Goal: Information Seeking & Learning: Understand process/instructions

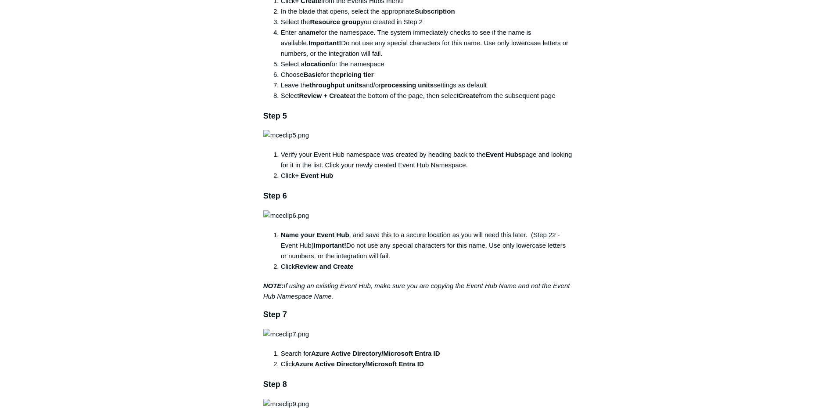
scroll to position [219, 0]
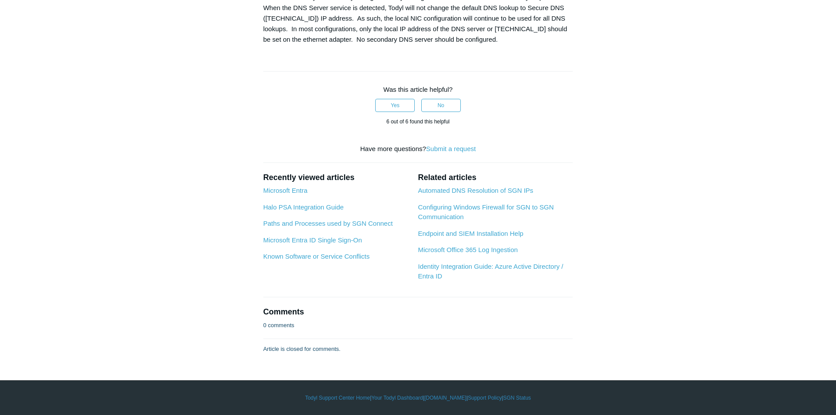
scroll to position [1361, 0]
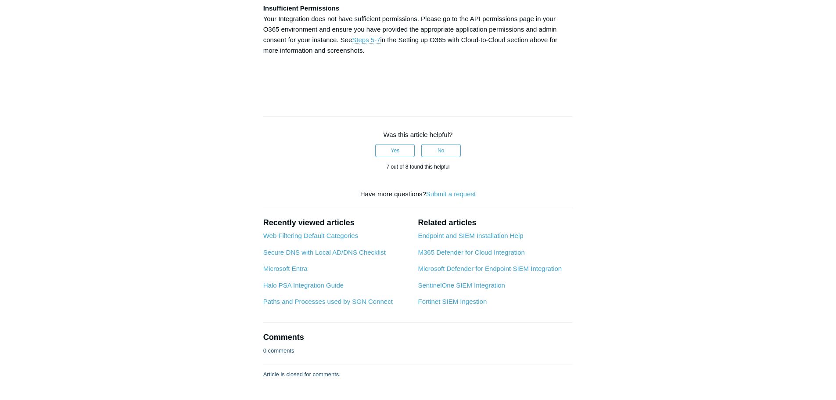
scroll to position [2766, 0]
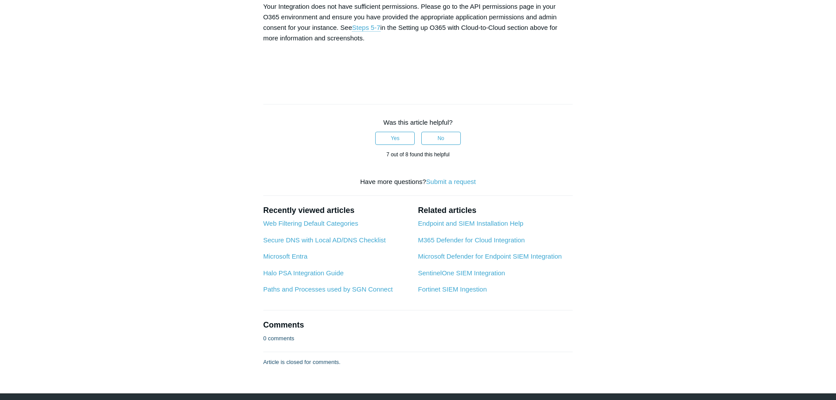
drag, startPoint x: 265, startPoint y: 89, endPoint x: 335, endPoint y: 87, distance: 70.7
copy strong "Directory.ReadWrite.All"
drag, startPoint x: 340, startPoint y: 325, endPoint x: 397, endPoint y: 329, distance: 57.2
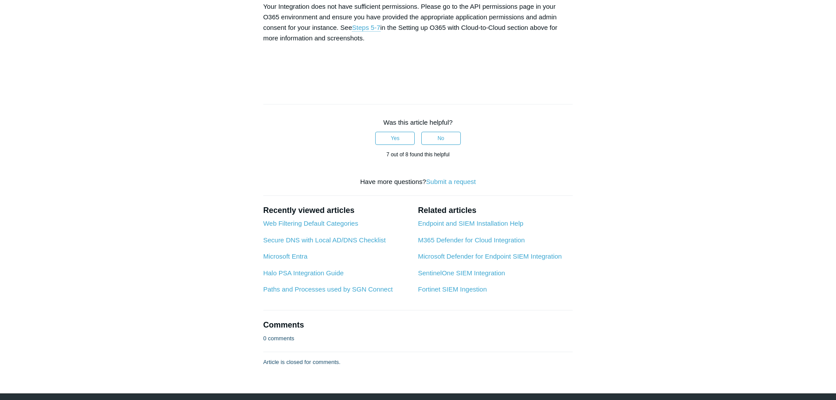
copy strong "User.ReadWrite.All"
drag, startPoint x: 482, startPoint y: 323, endPoint x: 403, endPoint y: 326, distance: 78.6
copy strong "User.ManageIdentities.All"
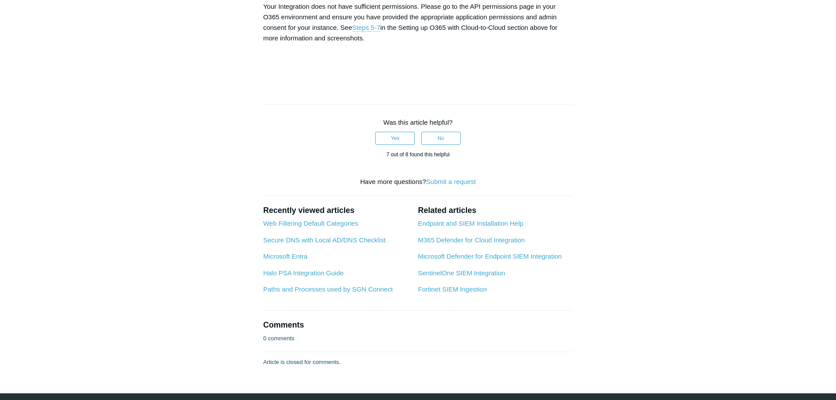
drag, startPoint x: 363, startPoint y: 335, endPoint x: 263, endPoint y: 338, distance: 100.6
copy strong "User.EnableDisableAccount.All"
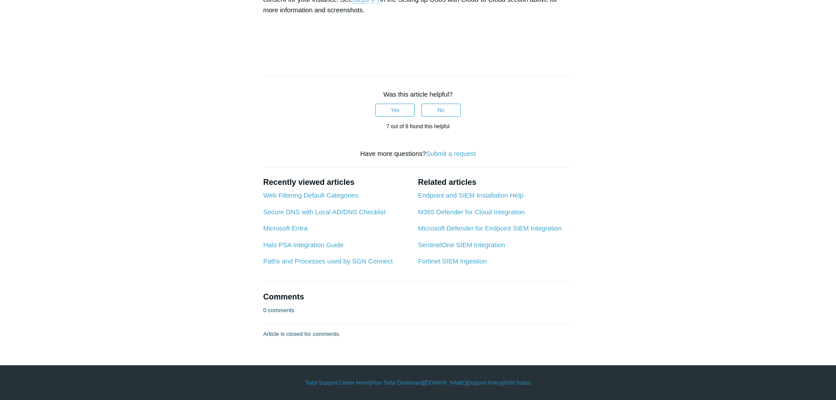
scroll to position [3643, 0]
drag, startPoint x: 273, startPoint y: 264, endPoint x: 346, endPoint y: 265, distance: 73.3
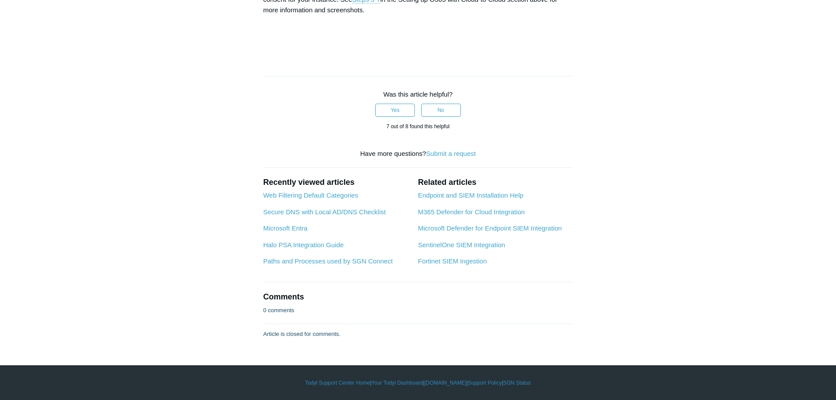
scroll to position [4521, 0]
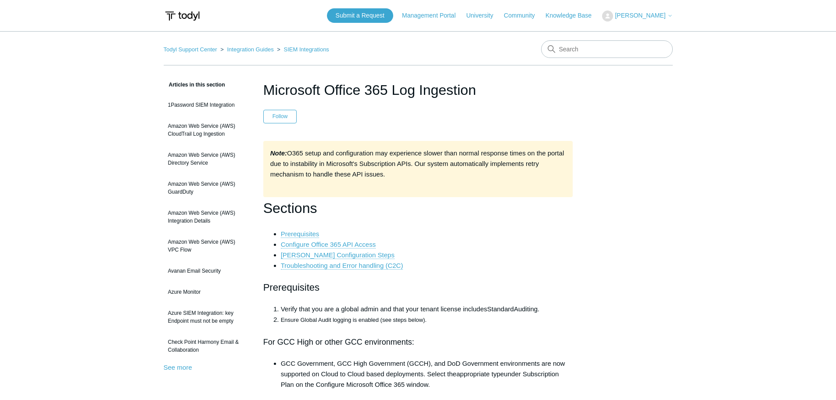
scroll to position [1361, 0]
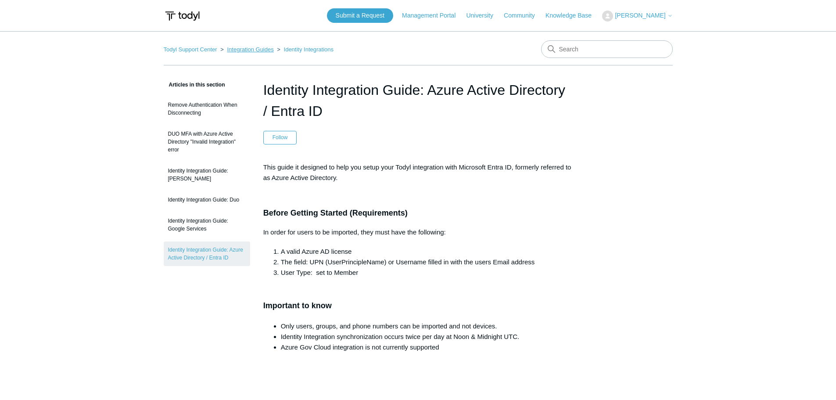
click at [248, 47] on link "Integration Guides" at bounding box center [250, 49] width 47 height 7
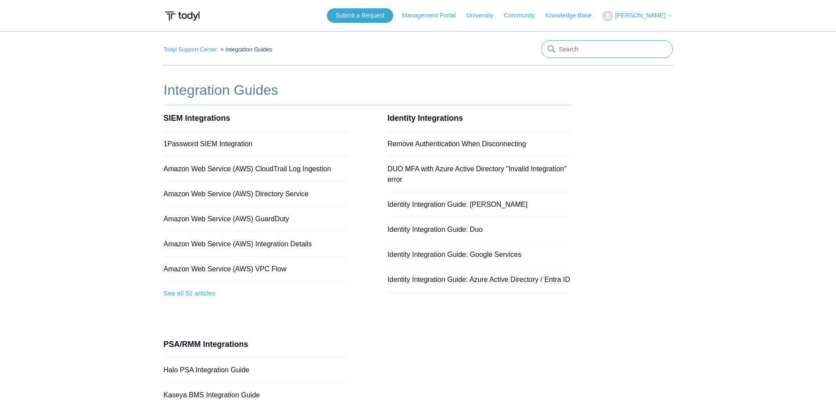
click at [568, 44] on input "Search" at bounding box center [607, 49] width 132 height 18
type input "fopr"
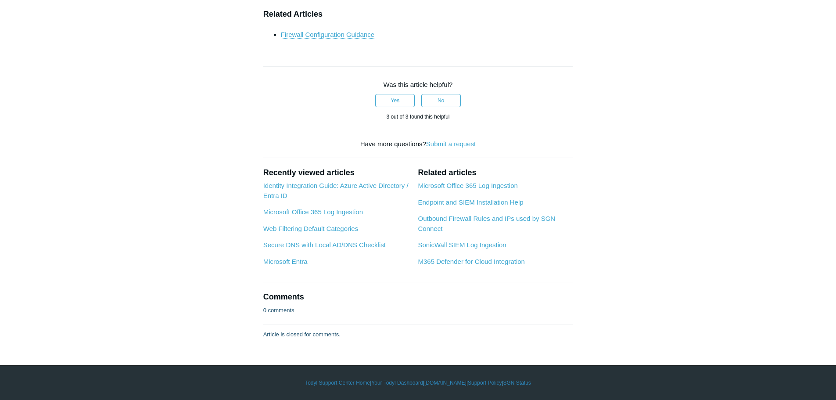
scroll to position [4082, 0]
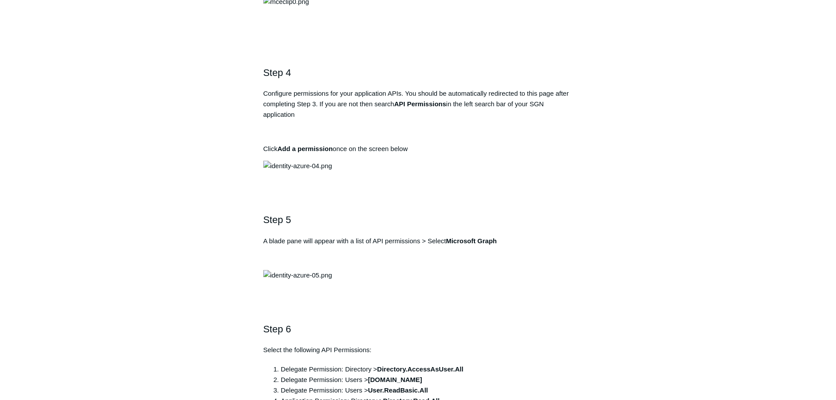
scroll to position [746, 0]
drag, startPoint x: 450, startPoint y: 183, endPoint x: 394, endPoint y: 184, distance: 55.8
copy strong "Todyl SGN Identity"
drag, startPoint x: 420, startPoint y: 245, endPoint x: 268, endPoint y: 242, distance: 151.9
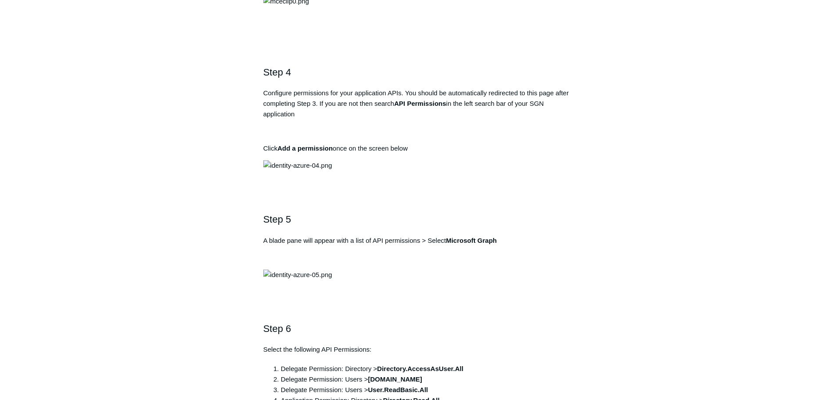
copy pre "[URL][DOMAIN_NAME]"
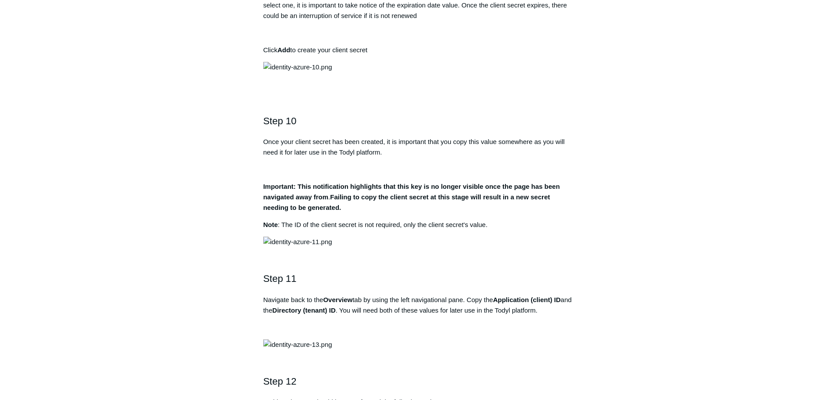
scroll to position [1668, 0]
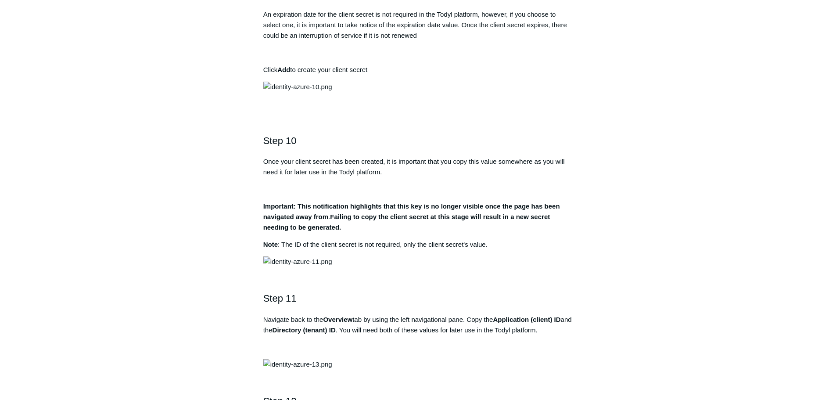
drag, startPoint x: 381, startPoint y: 256, endPoint x: 435, endPoint y: 259, distance: 53.2
drag, startPoint x: 465, startPoint y: 255, endPoint x: 381, endPoint y: 253, distance: 84.3
copy strong "Directory.AccessAsUser.All"
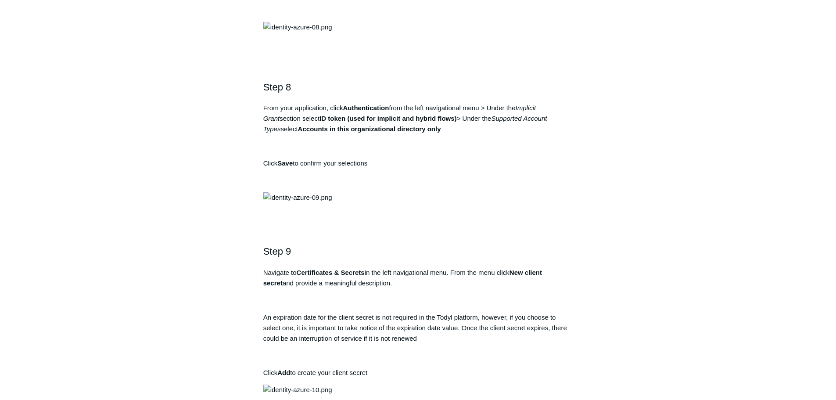
scroll to position [1317, 0]
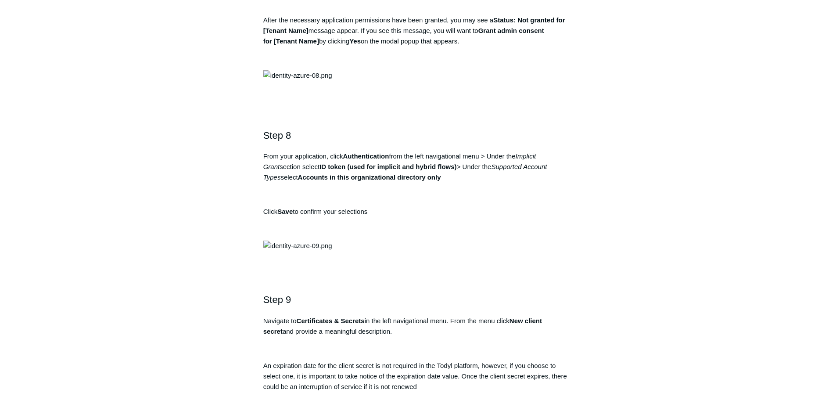
drag, startPoint x: 290, startPoint y: 320, endPoint x: 410, endPoint y: 318, distance: 119.8
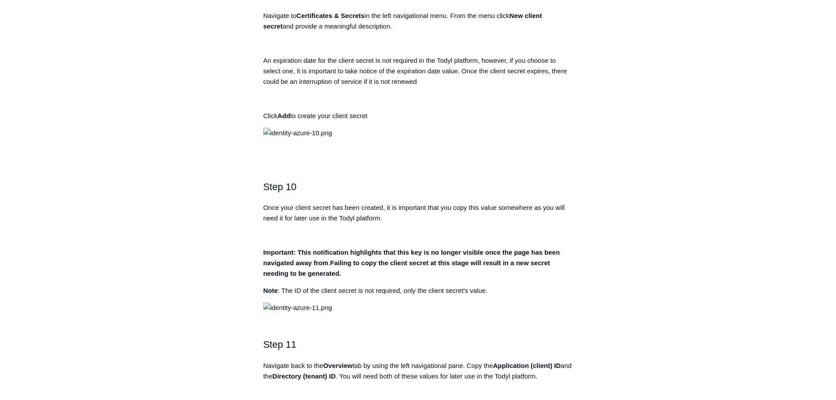
scroll to position [1624, 0]
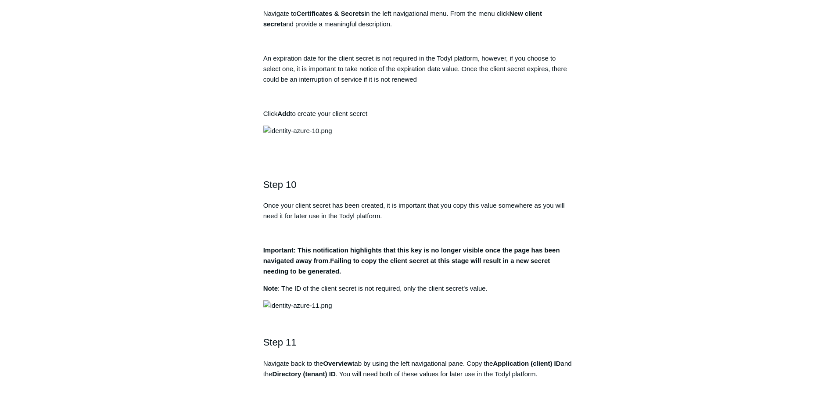
drag, startPoint x: 380, startPoint y: 300, endPoint x: 468, endPoint y: 301, distance: 87.8
copy strong "Directory.AccessAsUser.All"
drag, startPoint x: 401, startPoint y: 311, endPoint x: 371, endPoint y: 311, distance: 29.9
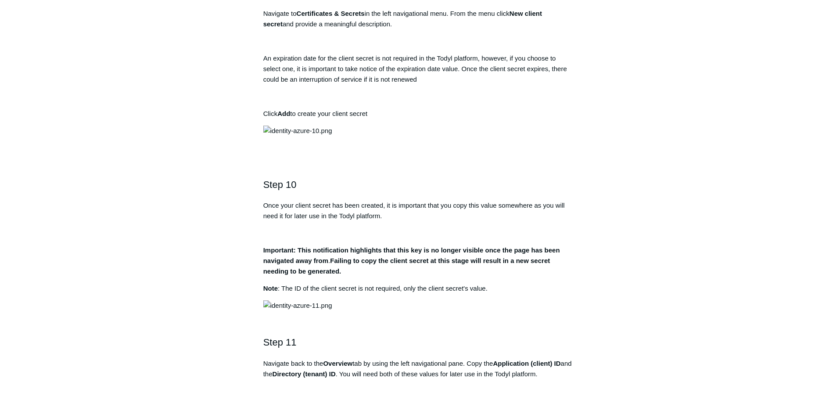
copy strong "[DOMAIN_NAME]"
drag, startPoint x: 430, startPoint y: 321, endPoint x: 378, endPoint y: 321, distance: 51.4
drag, startPoint x: 442, startPoint y: 332, endPoint x: 386, endPoint y: 331, distance: 55.3
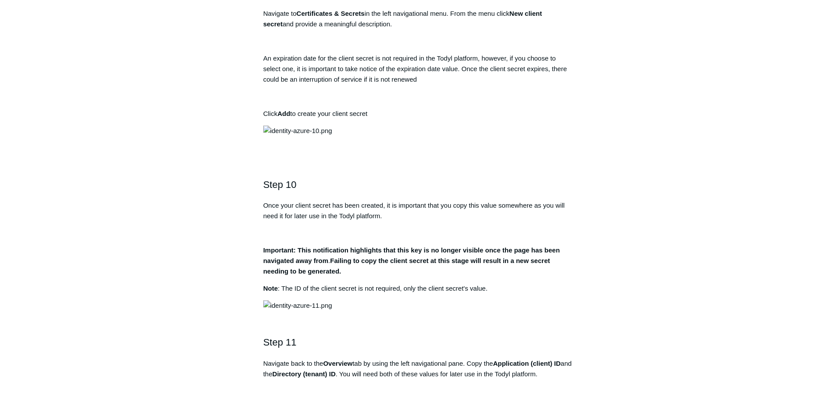
copy strong "Directory.Read.All"
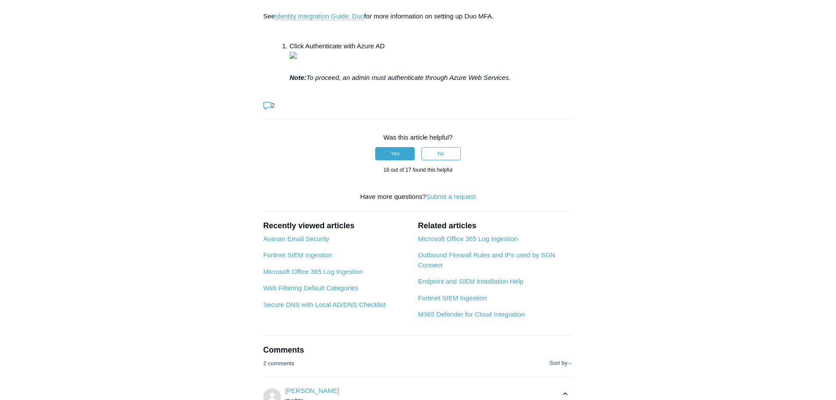
scroll to position [2853, 0]
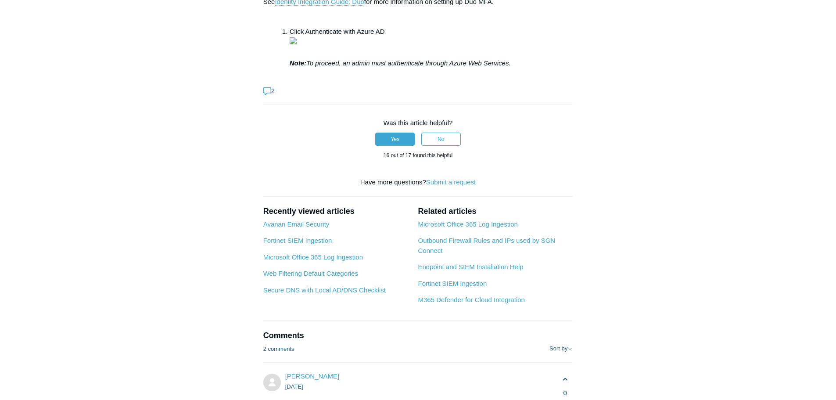
drag, startPoint x: 400, startPoint y: 141, endPoint x: 498, endPoint y: 111, distance: 102.5
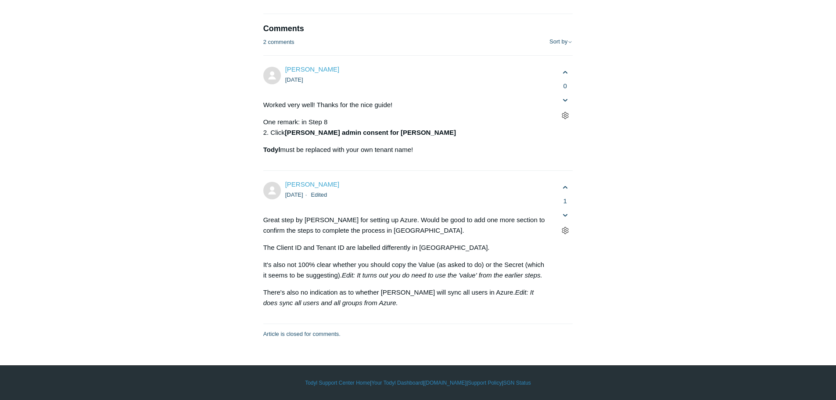
scroll to position [5136, 0]
